Goal: Transaction & Acquisition: Purchase product/service

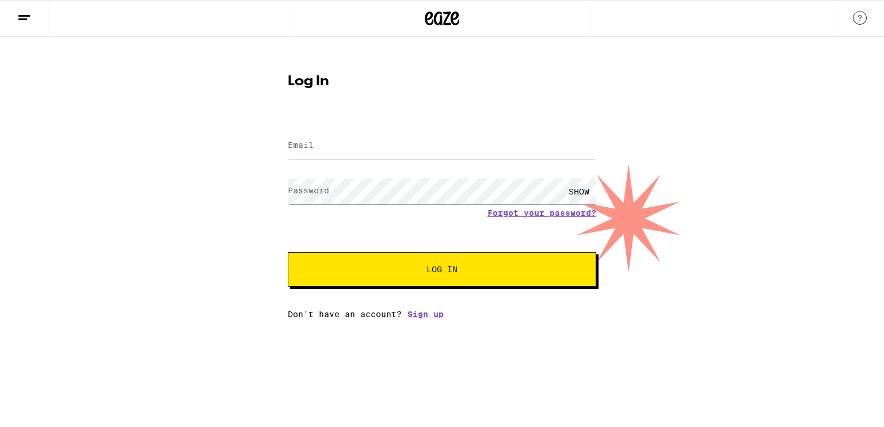
click at [292, 140] on label "Email" at bounding box center [301, 144] width 26 height 9
click at [321, 151] on input "Email" at bounding box center [442, 146] width 309 height 26
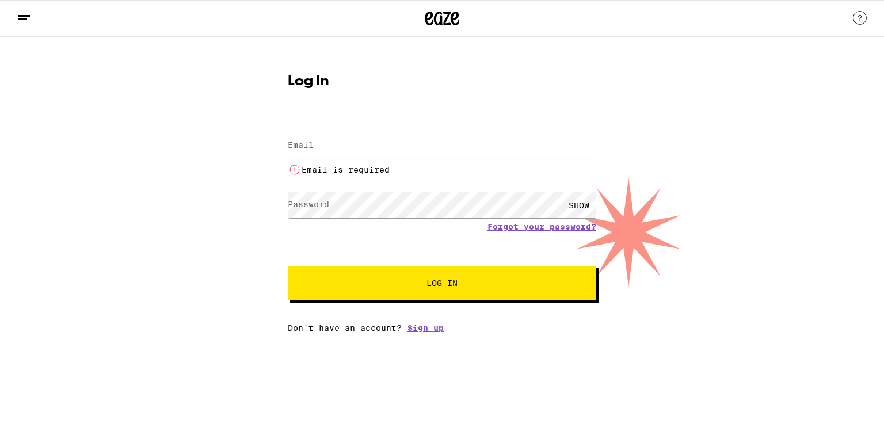
type input "e.h.young@hotmail.com"
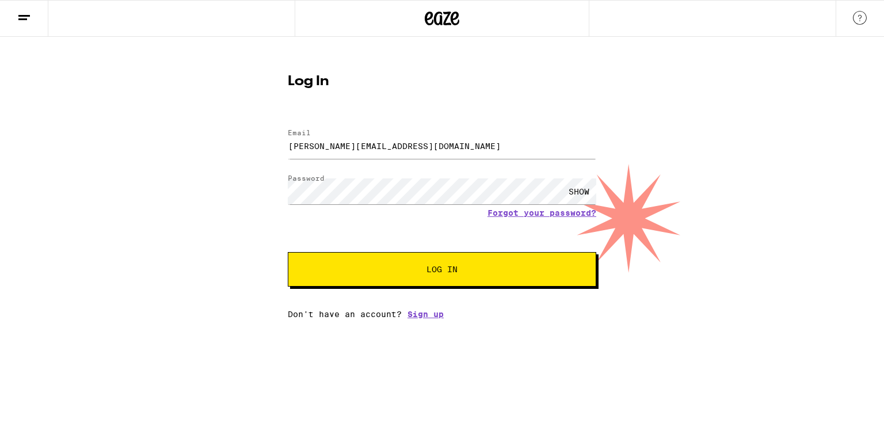
click at [408, 280] on button "Log In" at bounding box center [442, 269] width 309 height 35
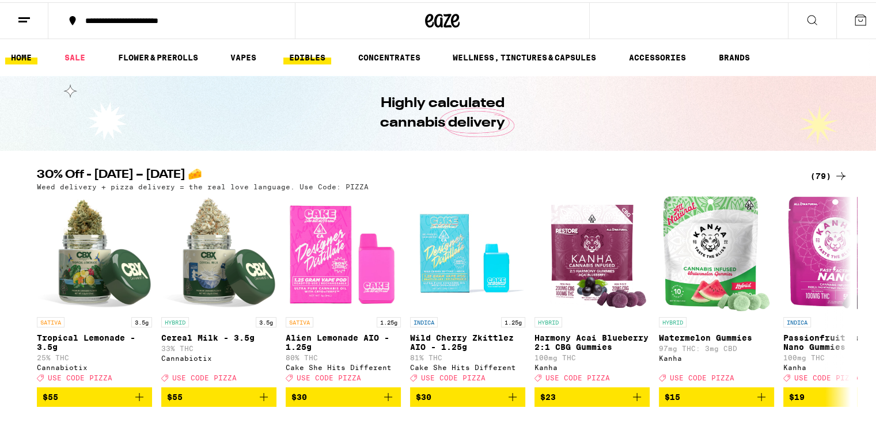
click at [328, 58] on link "EDIBLES" at bounding box center [307, 55] width 48 height 14
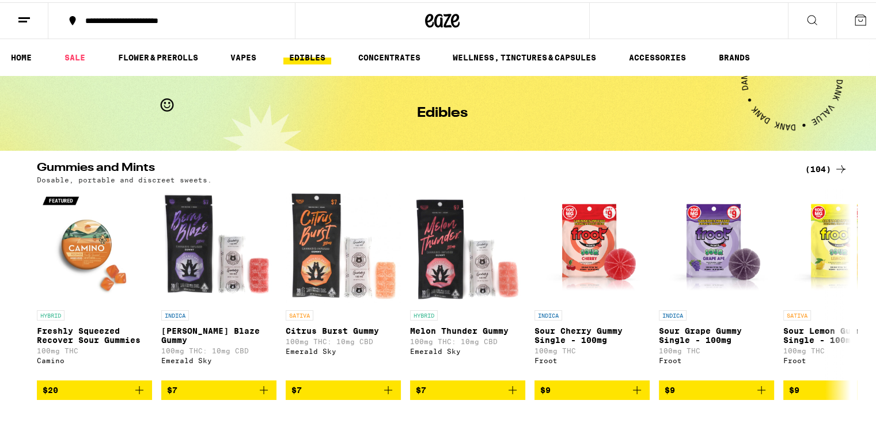
click at [820, 168] on div "(104)" at bounding box center [826, 167] width 43 height 14
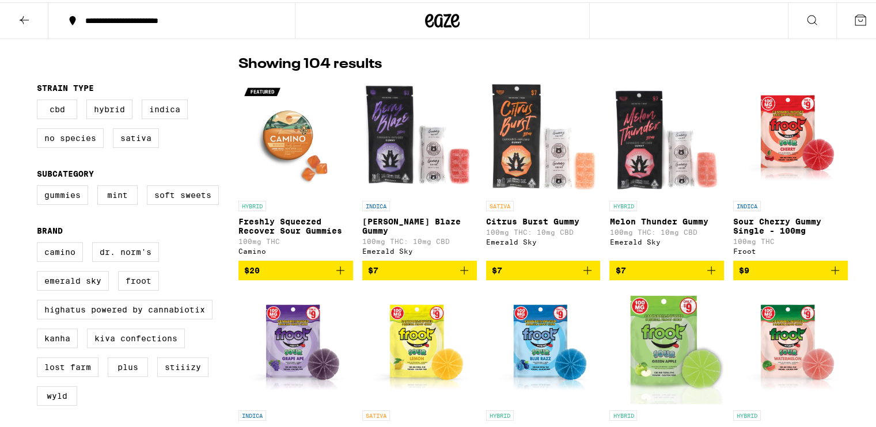
scroll to position [115, 0]
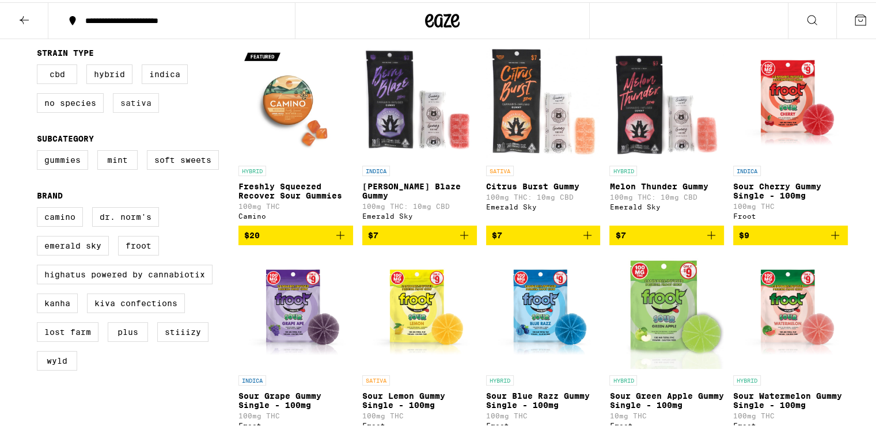
click at [135, 108] on label "Sativa" at bounding box center [136, 101] width 46 height 20
click at [40, 64] on input "Sativa" at bounding box center [39, 64] width 1 height 1
checkbox input "true"
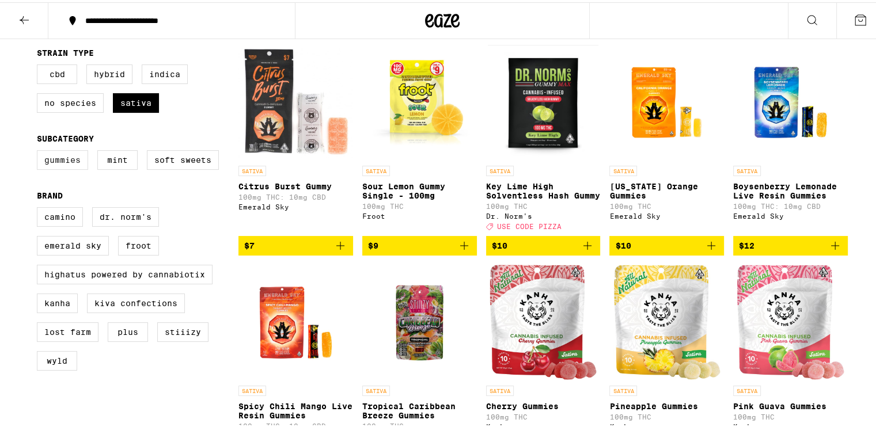
click at [47, 168] on label "Gummies" at bounding box center [62, 158] width 51 height 20
click at [40, 150] on input "Gummies" at bounding box center [39, 150] width 1 height 1
click at [46, 168] on label "Gummies" at bounding box center [62, 158] width 51 height 20
click at [40, 150] on input "Gummies" at bounding box center [39, 150] width 1 height 1
checkbox input "false"
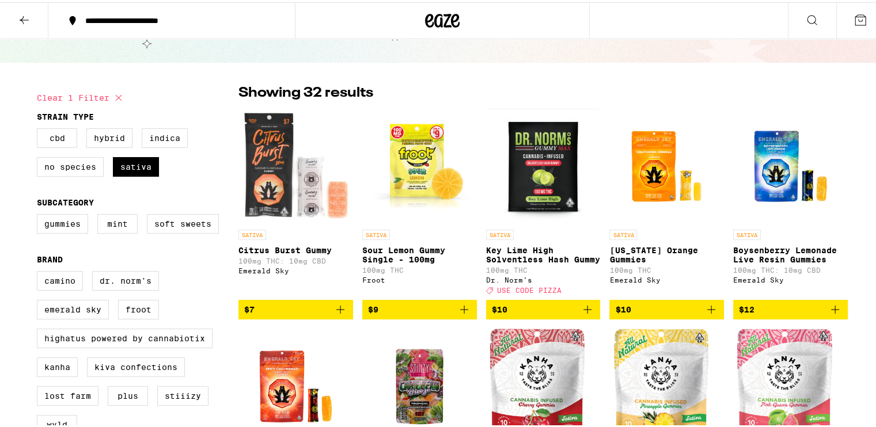
scroll to position [58, 0]
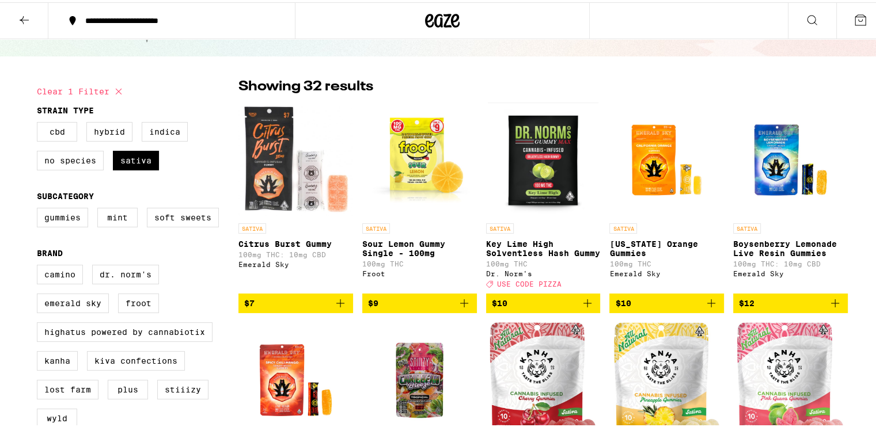
click at [335, 307] on icon "Add to bag" at bounding box center [340, 301] width 14 height 14
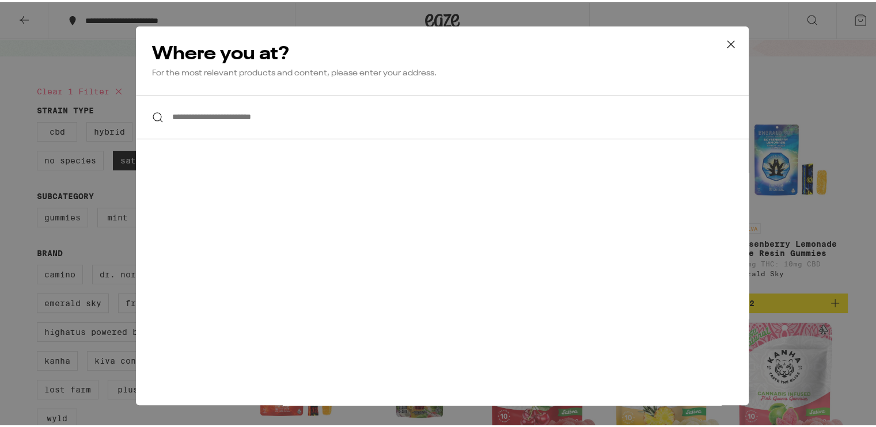
click at [389, 128] on input "**********" at bounding box center [442, 115] width 613 height 44
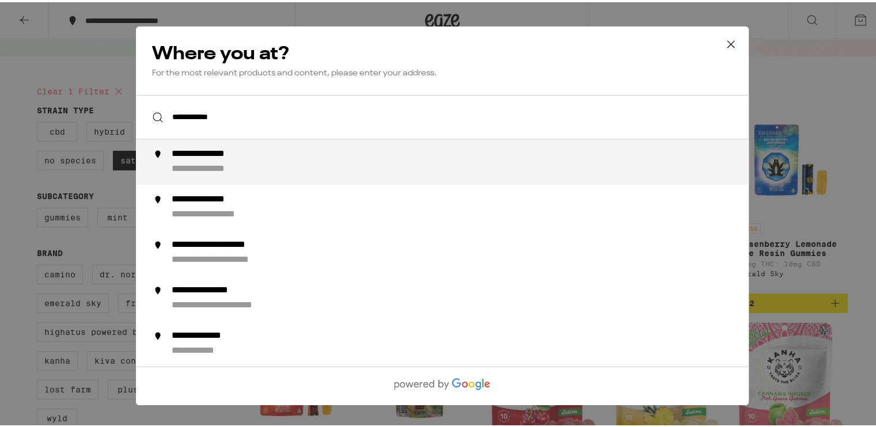
click at [380, 150] on div "**********" at bounding box center [465, 159] width 587 height 27
type input "**********"
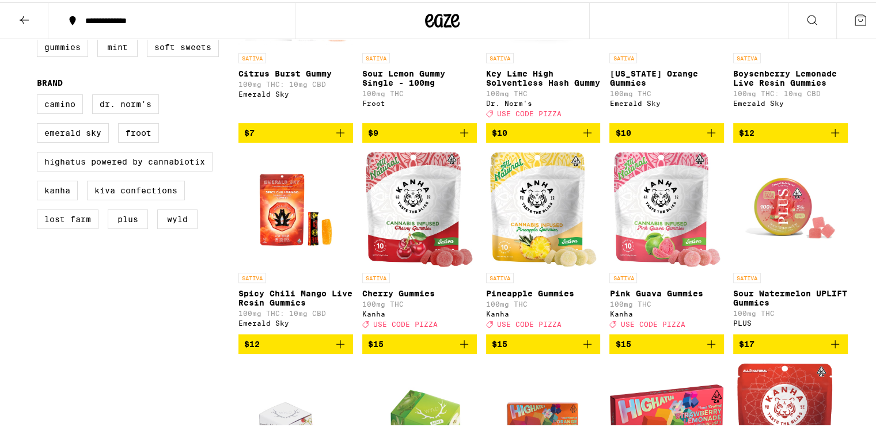
scroll to position [230, 0]
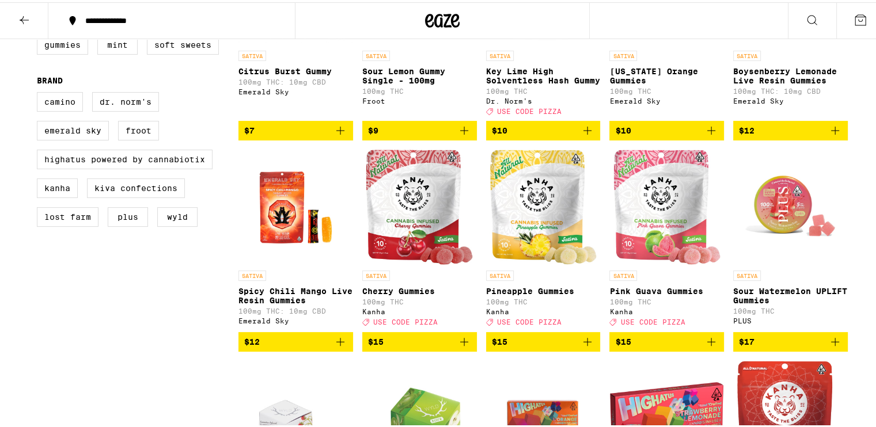
click at [417, 324] on span "USE CODE PIZZA" at bounding box center [405, 320] width 64 height 7
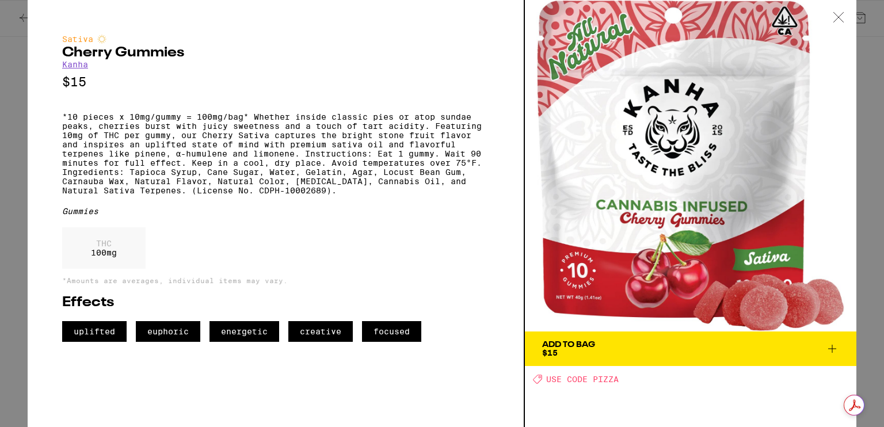
drag, startPoint x: 849, startPoint y: 14, endPoint x: 839, endPoint y: 16, distance: 9.9
click at [847, 14] on div at bounding box center [839, 18] width 36 height 36
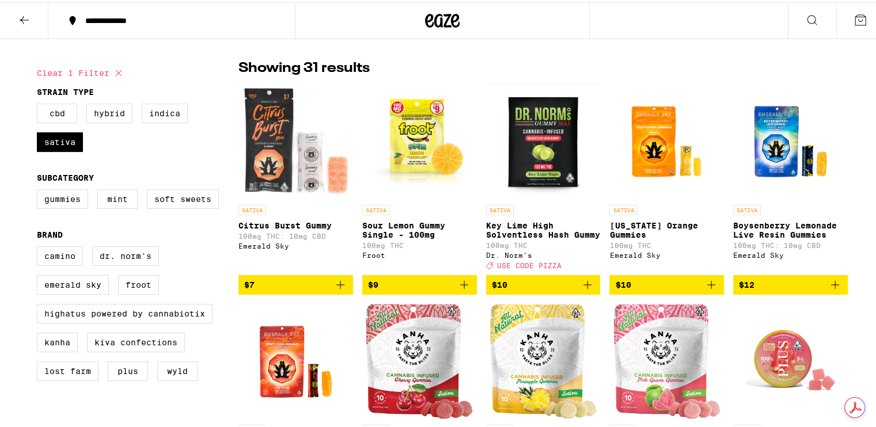
scroll to position [58, 0]
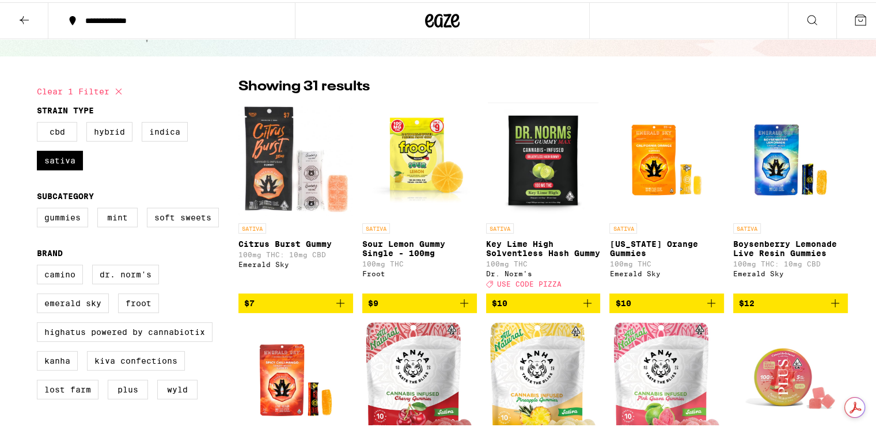
click at [257, 229] on p "SATIVA" at bounding box center [252, 226] width 28 height 10
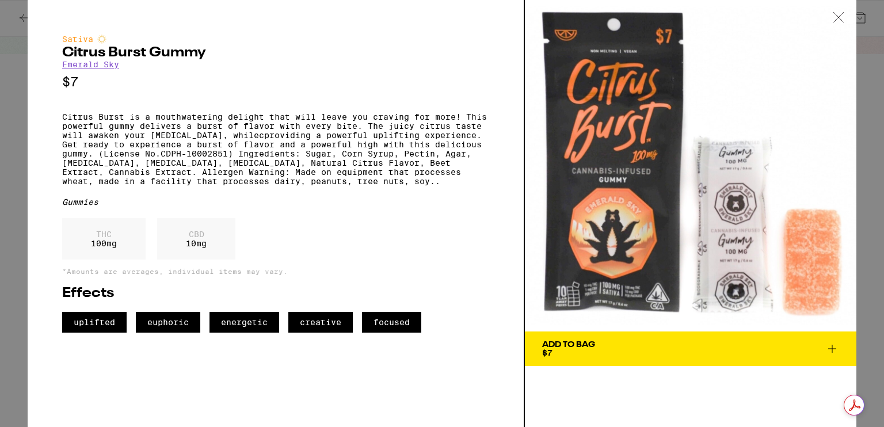
click at [843, 19] on icon at bounding box center [839, 17] width 12 height 10
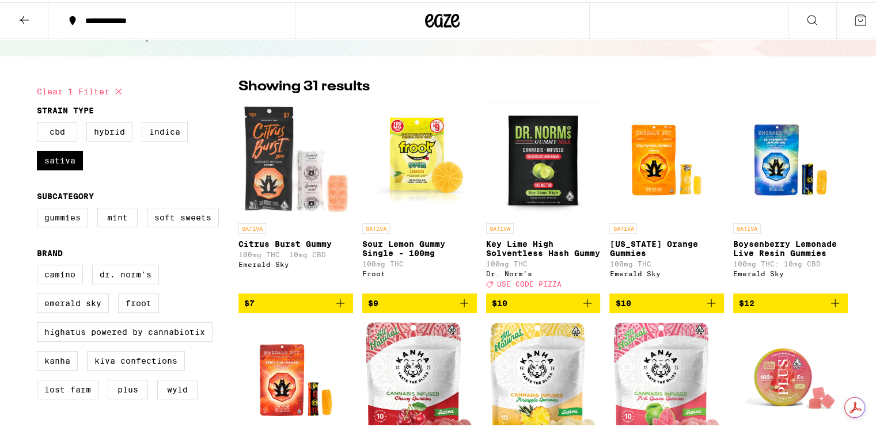
click at [410, 251] on p "Sour Lemon Gummy Single - 100mg" at bounding box center [419, 246] width 115 height 18
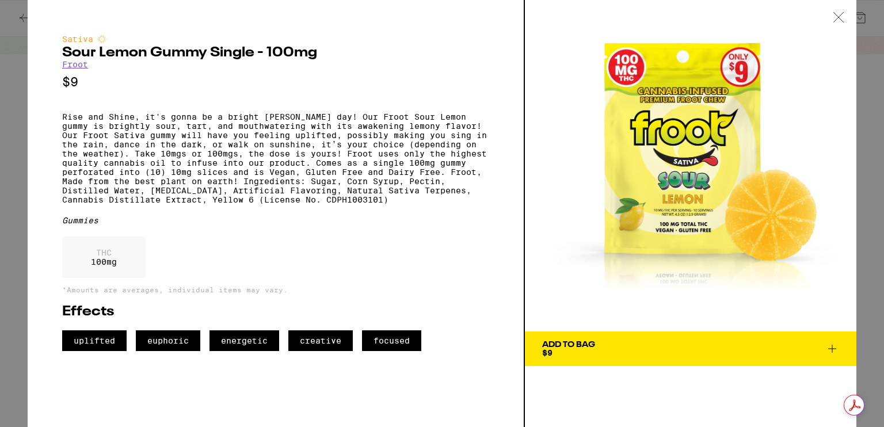
click at [847, 14] on div at bounding box center [839, 18] width 36 height 36
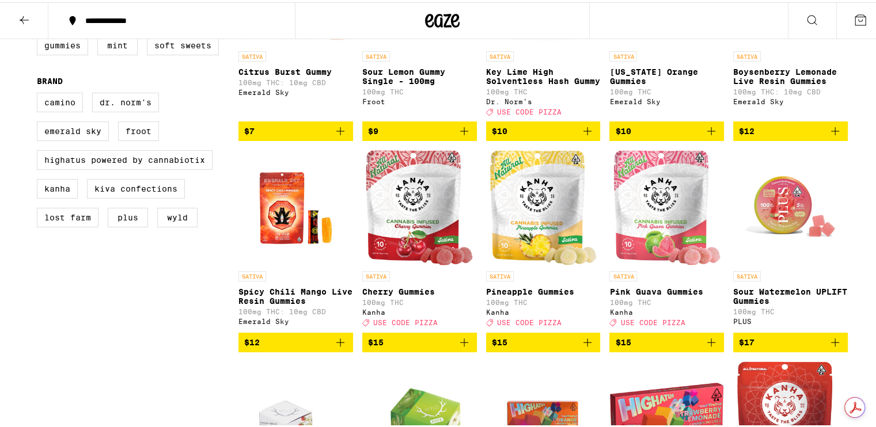
scroll to position [230, 0]
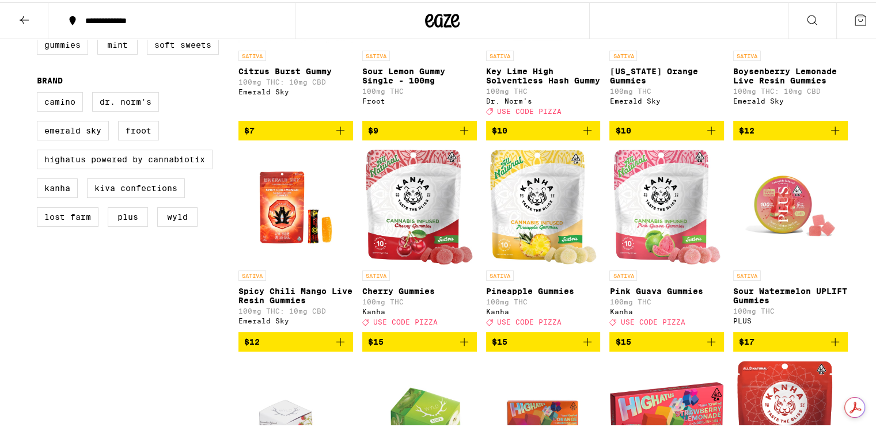
click at [401, 303] on p "100mg THC" at bounding box center [419, 299] width 115 height 7
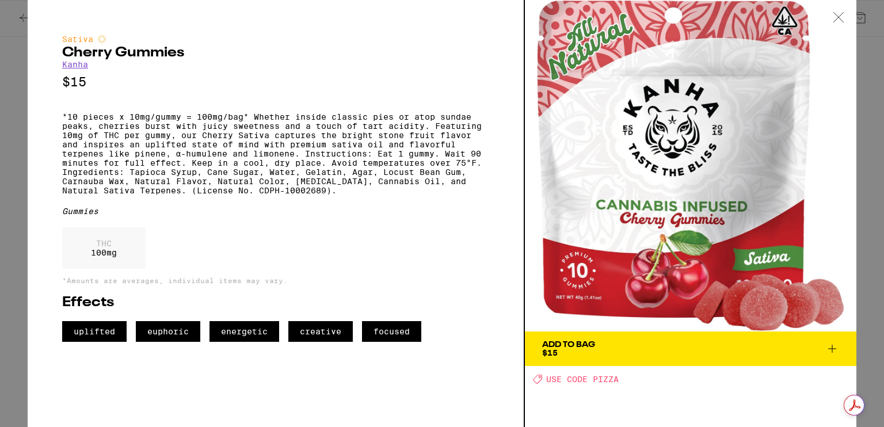
click at [838, 12] on icon at bounding box center [839, 17] width 12 height 10
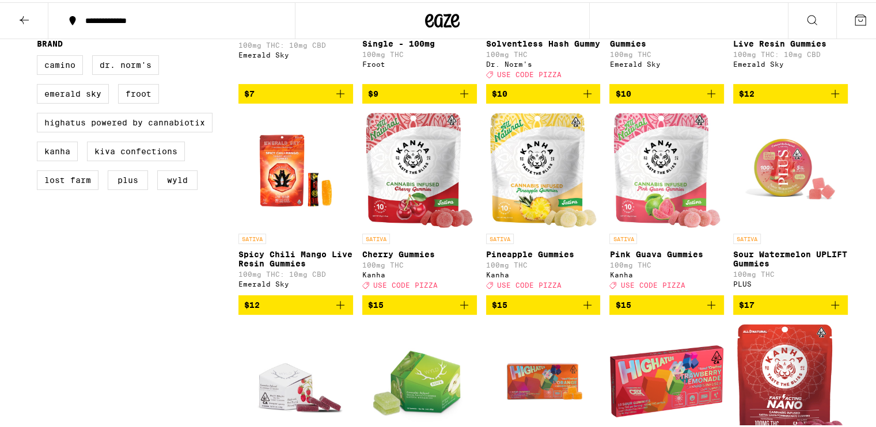
scroll to position [288, 0]
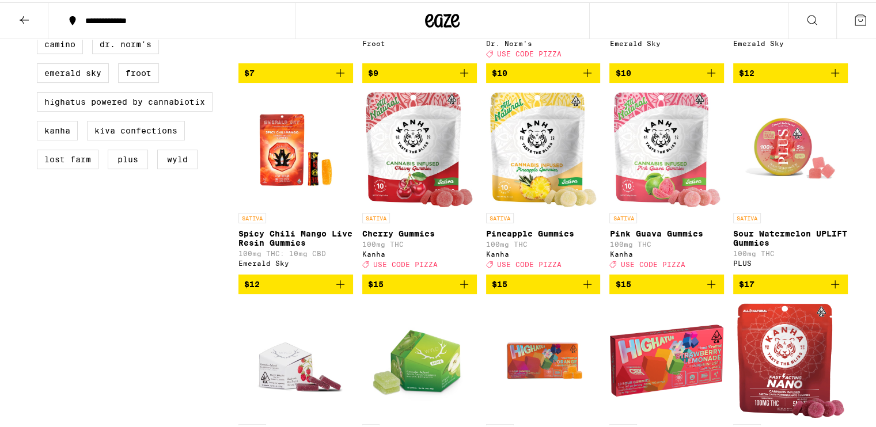
click at [587, 289] on icon "Add to bag" at bounding box center [587, 282] width 14 height 14
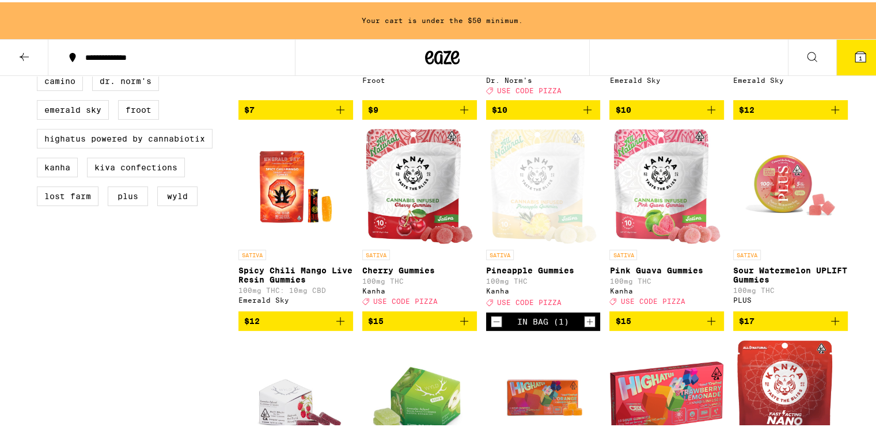
scroll to position [325, 0]
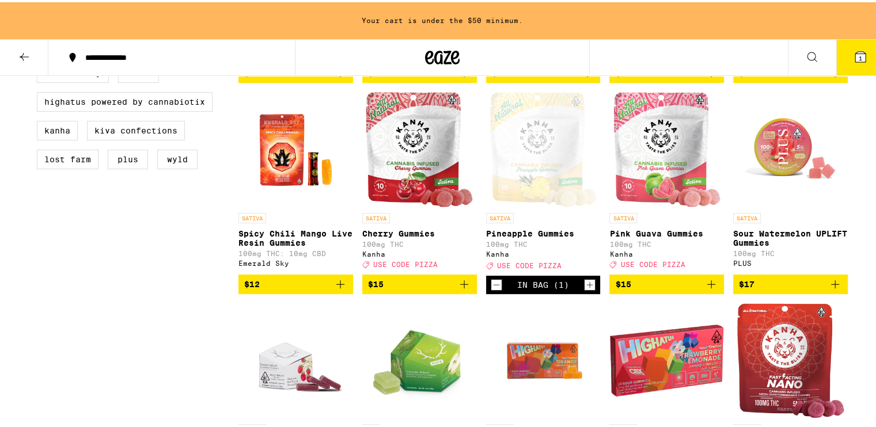
click at [710, 289] on icon "Add to bag" at bounding box center [711, 282] width 14 height 14
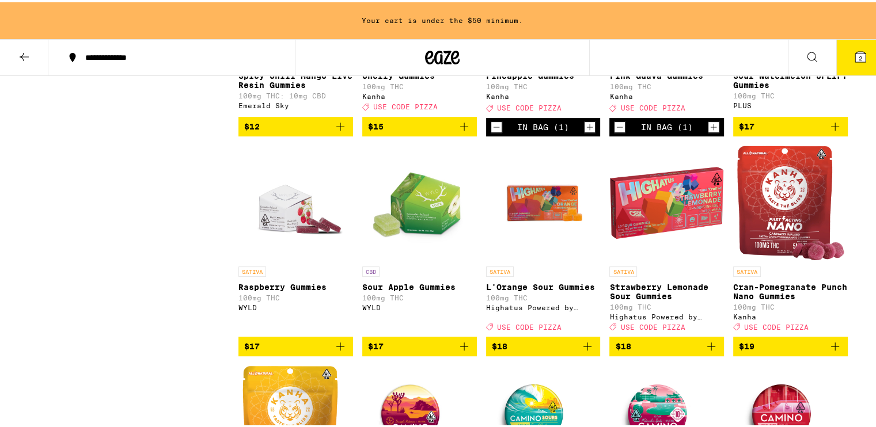
scroll to position [555, 0]
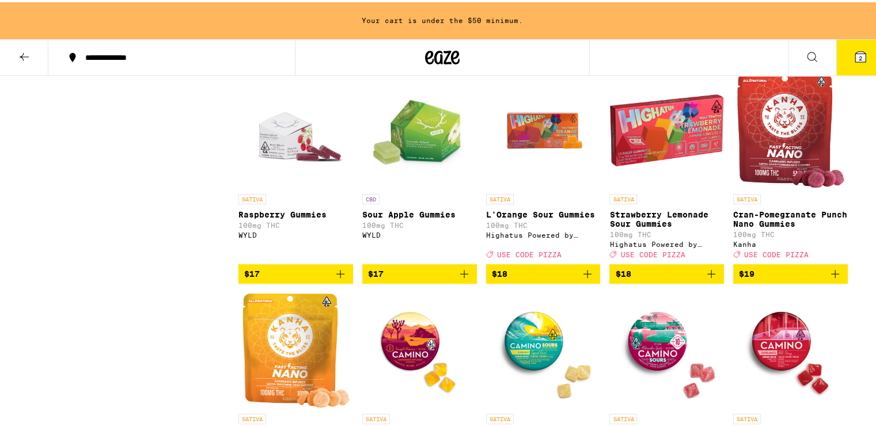
click at [286, 227] on p "100mg THC" at bounding box center [295, 222] width 115 height 7
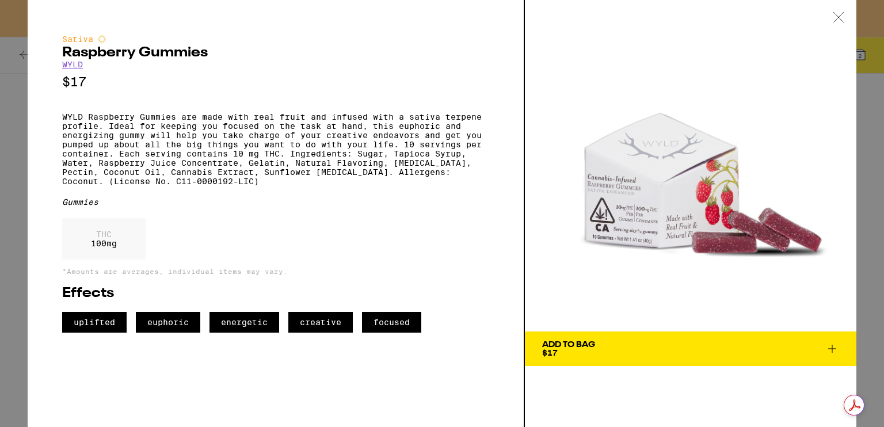
click at [831, 17] on div at bounding box center [839, 18] width 36 height 36
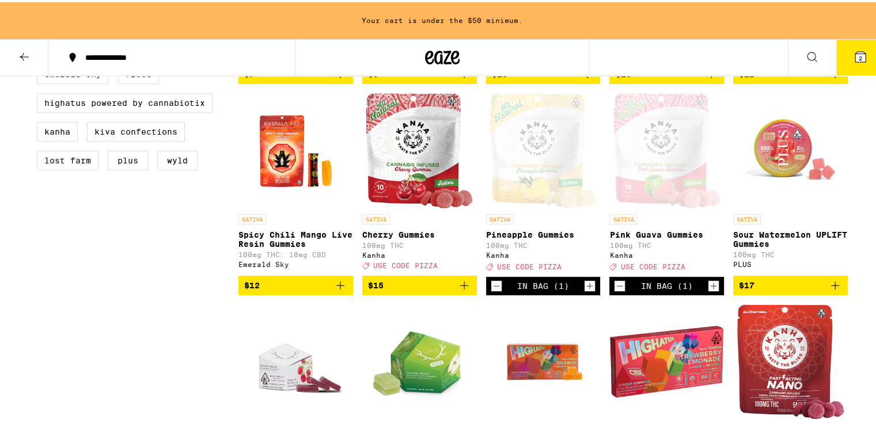
scroll to position [325, 0]
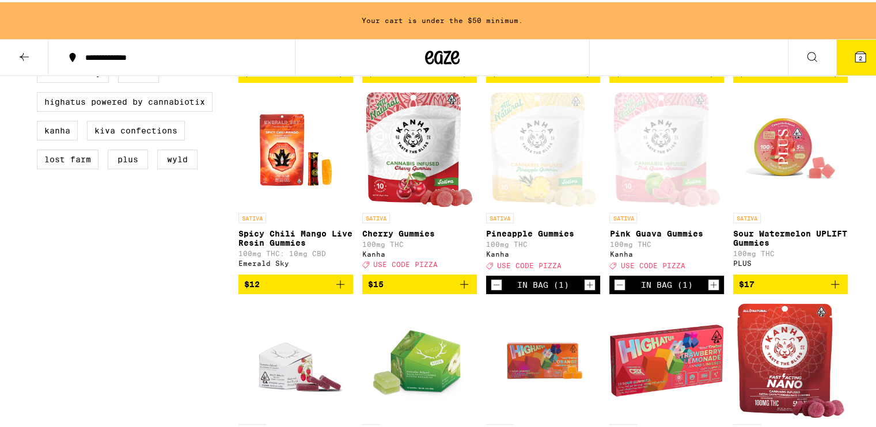
click at [584, 290] on icon "Increment" at bounding box center [589, 283] width 10 height 14
click at [709, 290] on icon "Increment" at bounding box center [713, 283] width 10 height 14
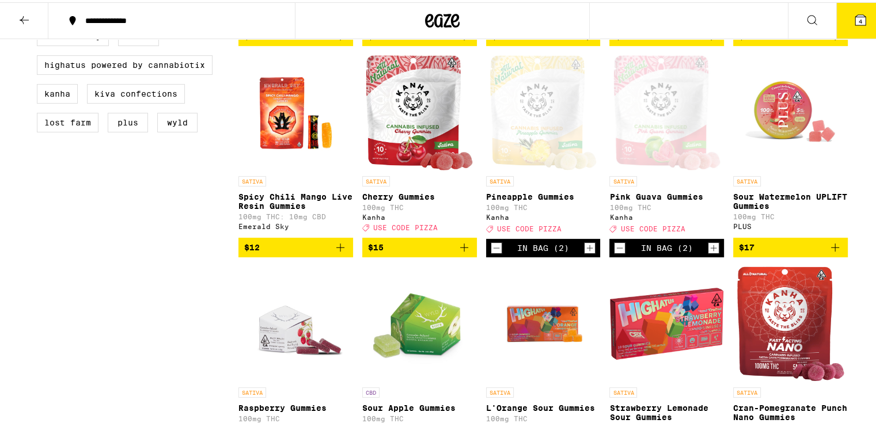
scroll to position [288, 0]
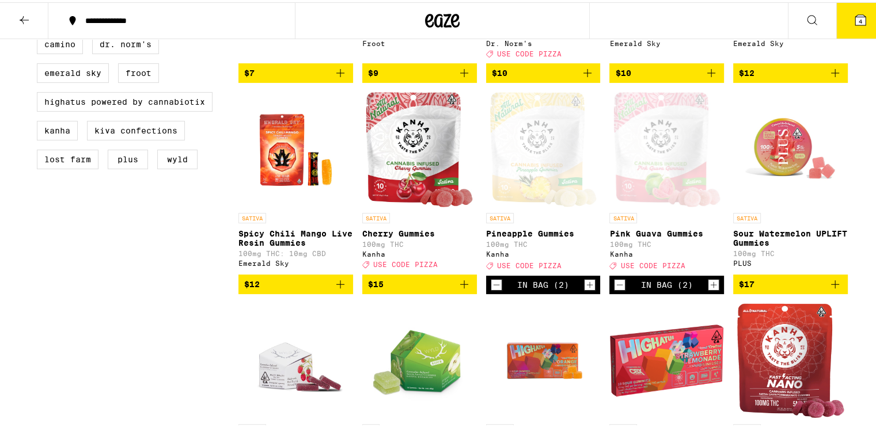
click at [855, 20] on icon at bounding box center [860, 18] width 10 height 10
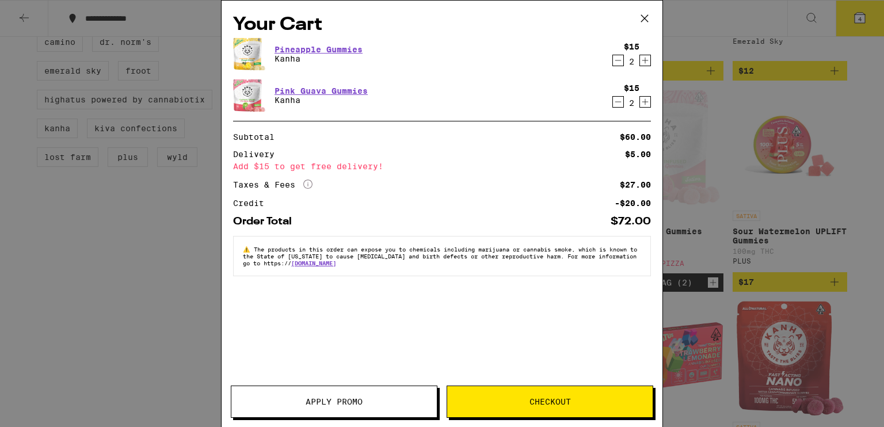
click at [338, 402] on span "Apply Promo" at bounding box center [334, 402] width 57 height 8
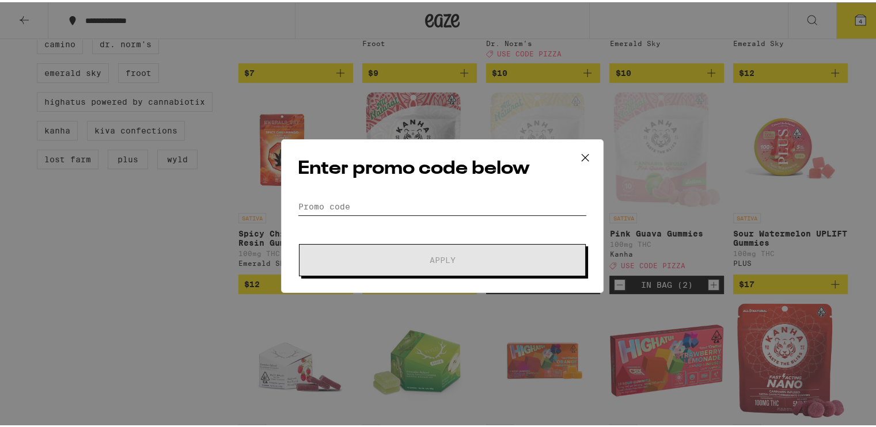
click at [368, 199] on input "Promo Code" at bounding box center [442, 204] width 289 height 17
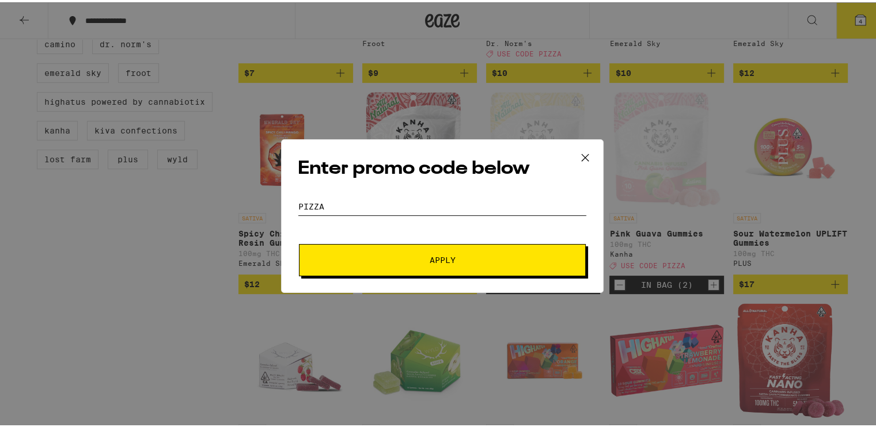
type input "pizza"
click at [449, 254] on span "Apply" at bounding box center [442, 258] width 26 height 8
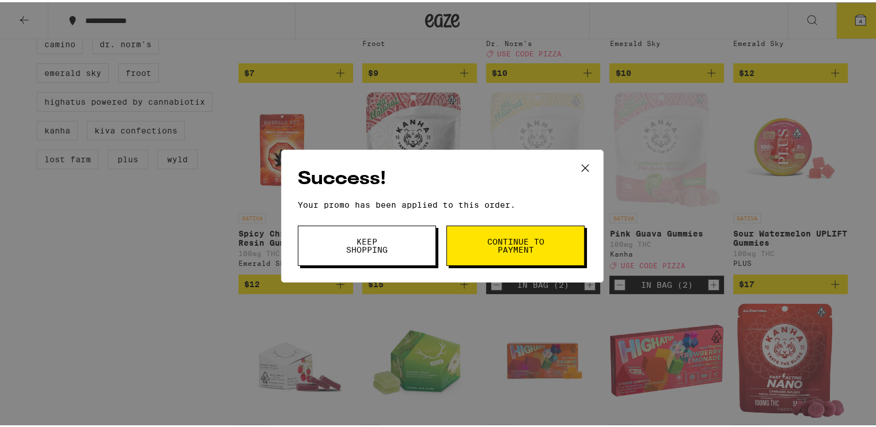
click at [470, 242] on button "Continue to payment" at bounding box center [515, 243] width 138 height 40
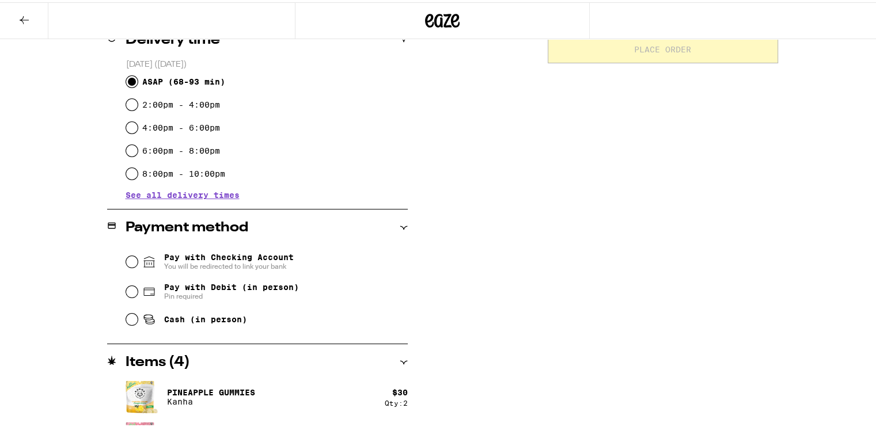
scroll to position [334, 0]
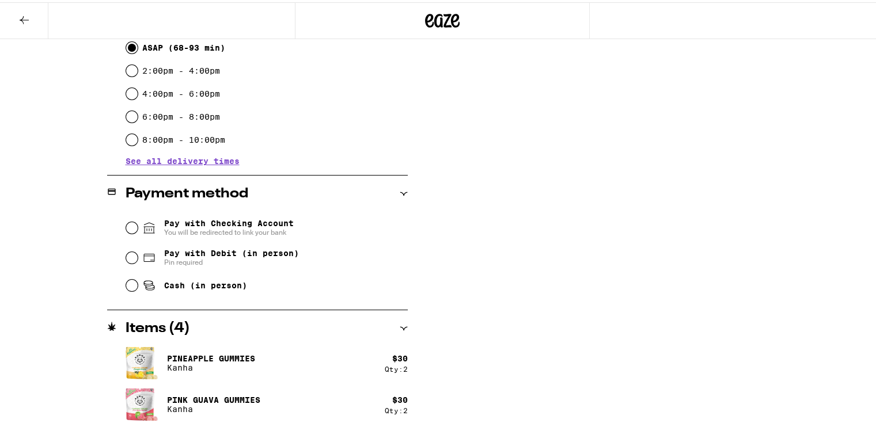
click at [206, 155] on span "See all delivery times" at bounding box center [182, 159] width 114 height 8
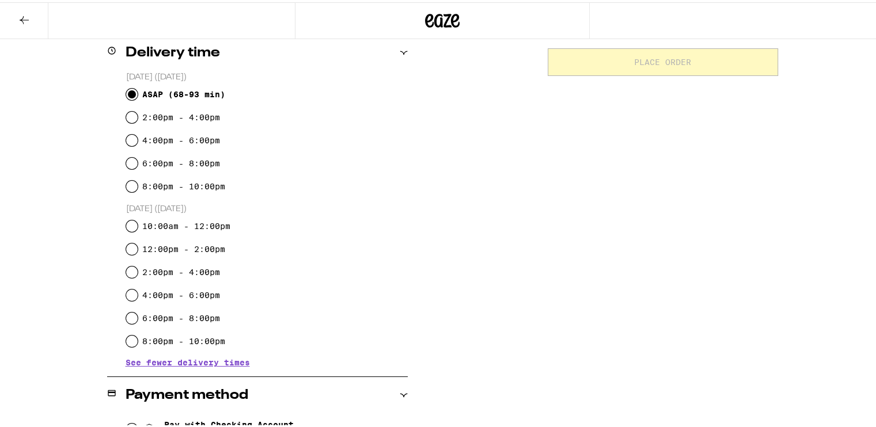
scroll to position [0, 0]
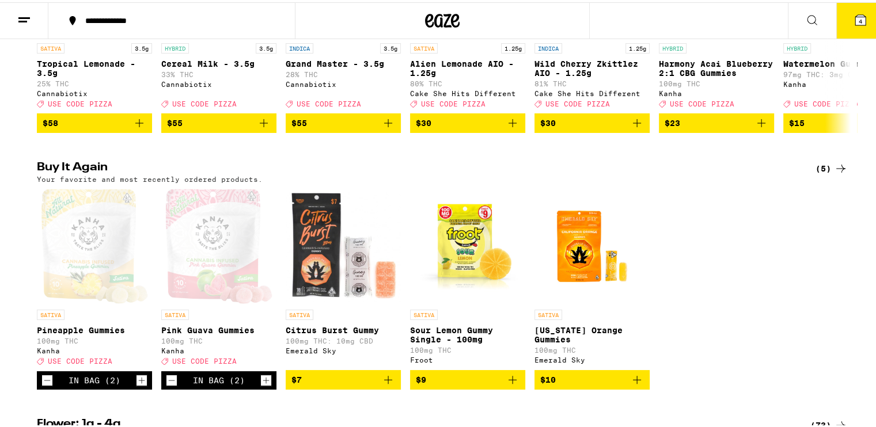
scroll to position [288, 0]
